Goal: Navigation & Orientation: Find specific page/section

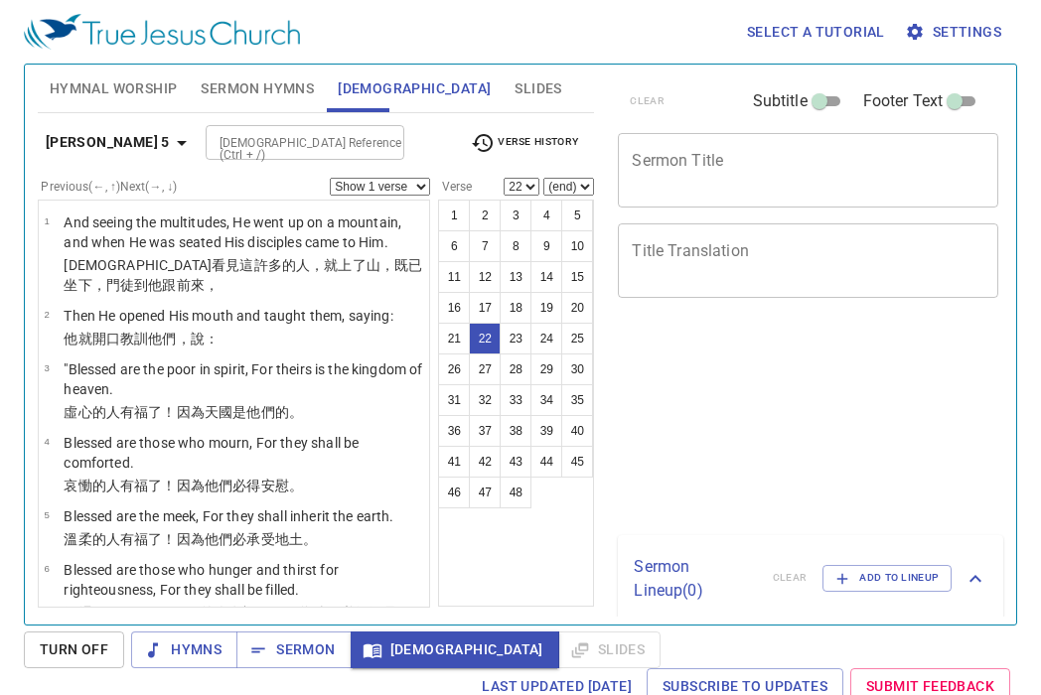
select select "22"
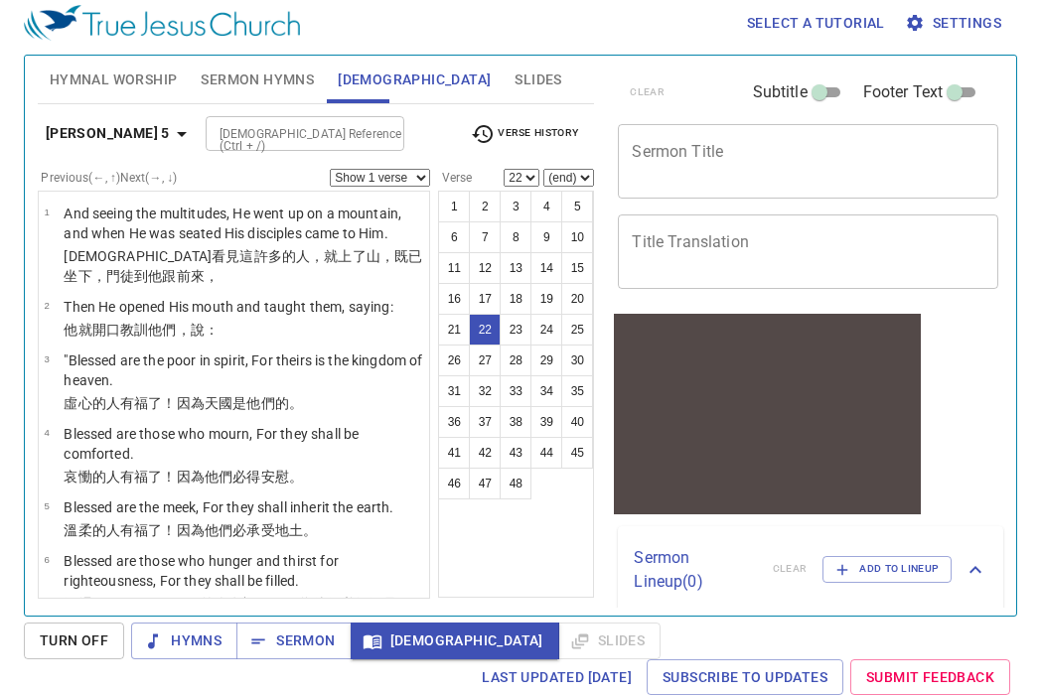
scroll to position [1852, 0]
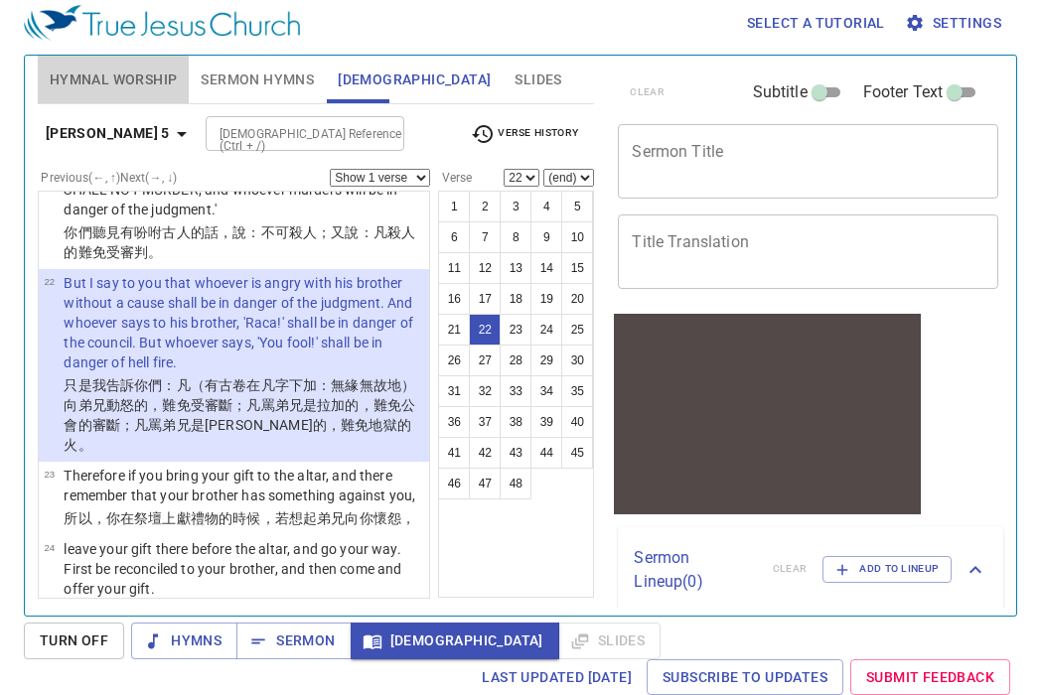
click at [138, 81] on span "Hymnal Worship" at bounding box center [114, 80] width 128 height 25
